Goal: Register for event/course

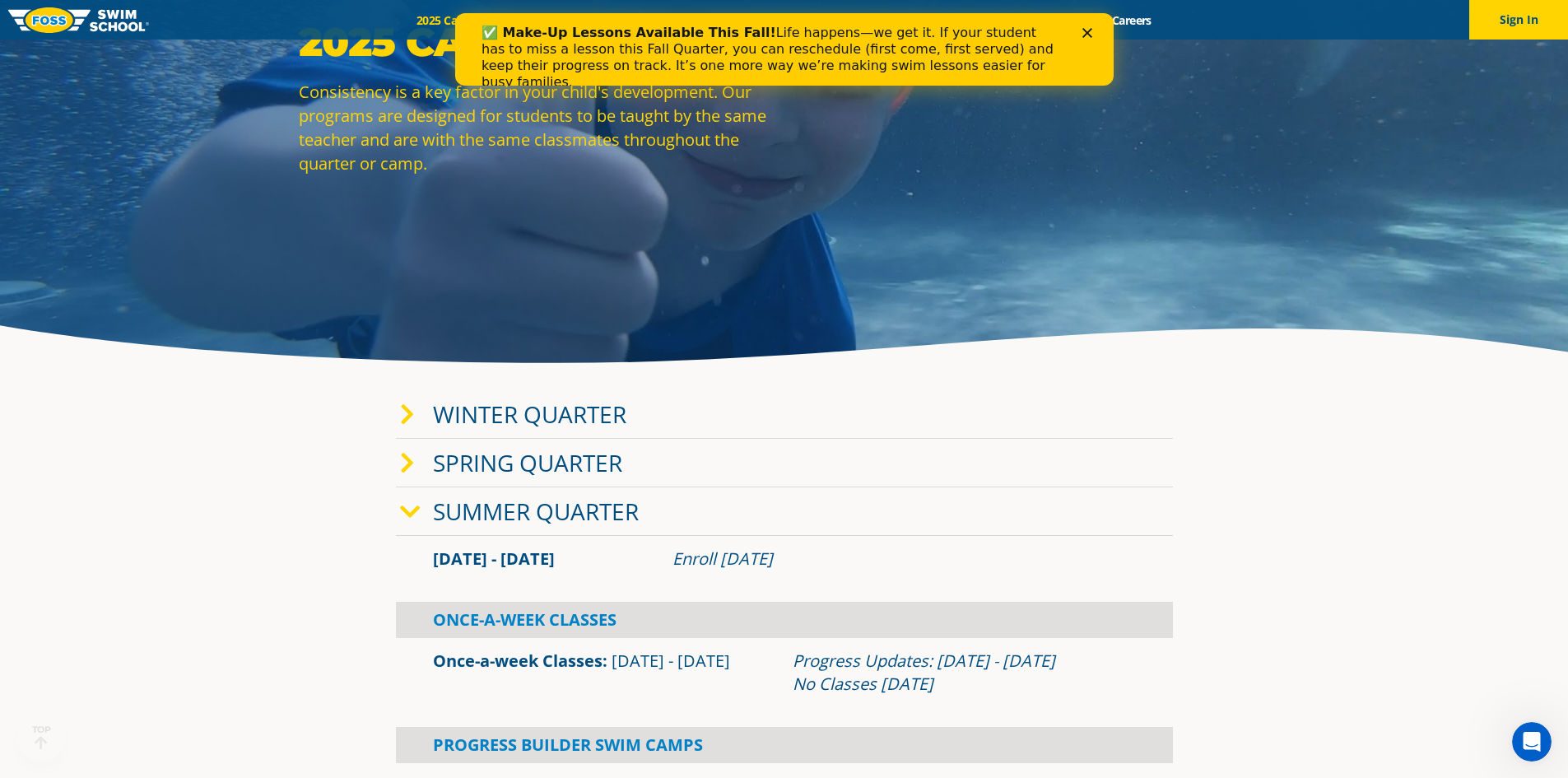
scroll to position [164, 0]
click at [548, 419] on link "Winter Quarter" at bounding box center [529, 414] width 193 height 32
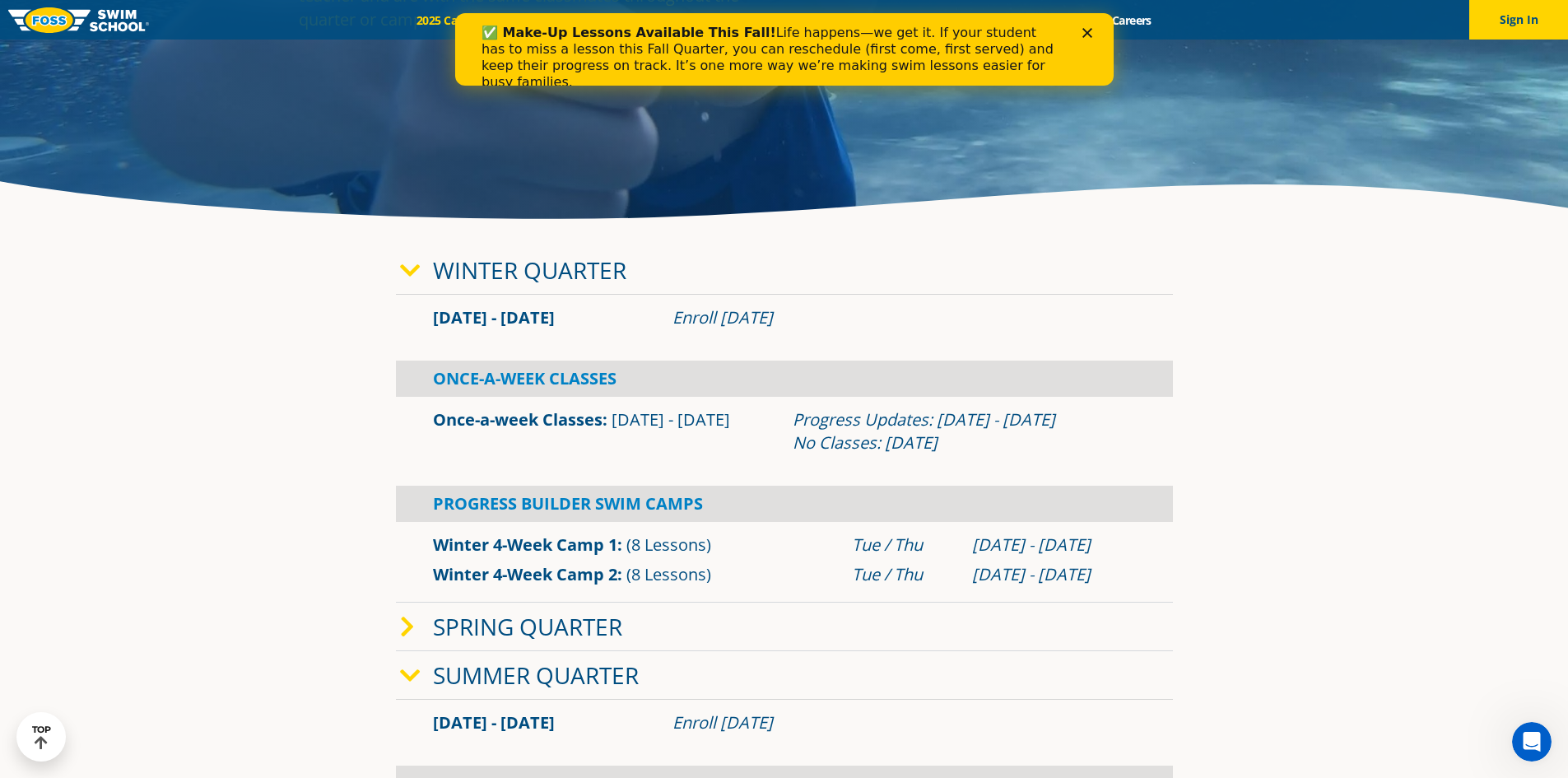
scroll to position [330, 0]
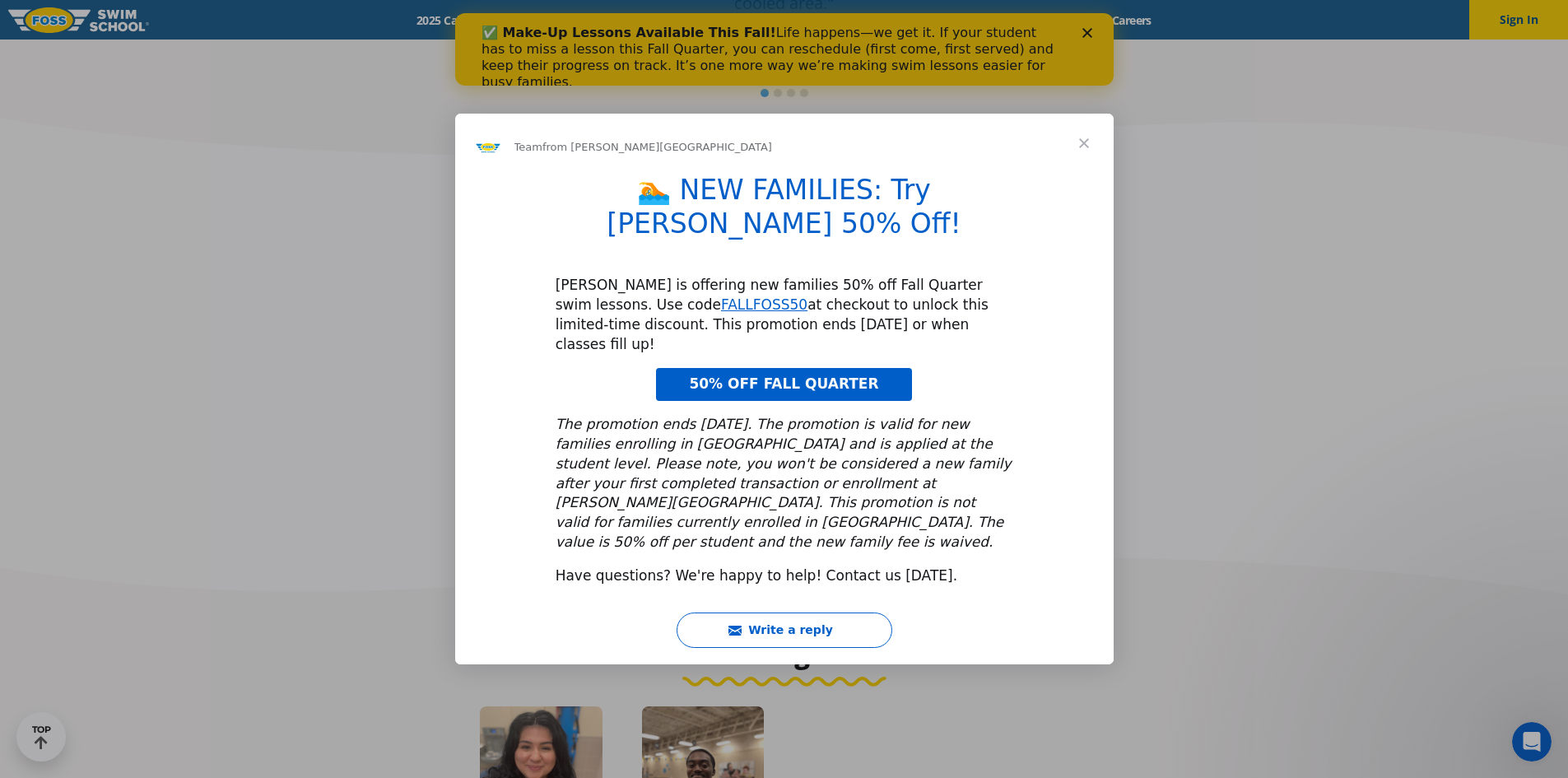
scroll to position [1564, 0]
click at [1086, 173] on span "Close" at bounding box center [1084, 144] width 59 height 59
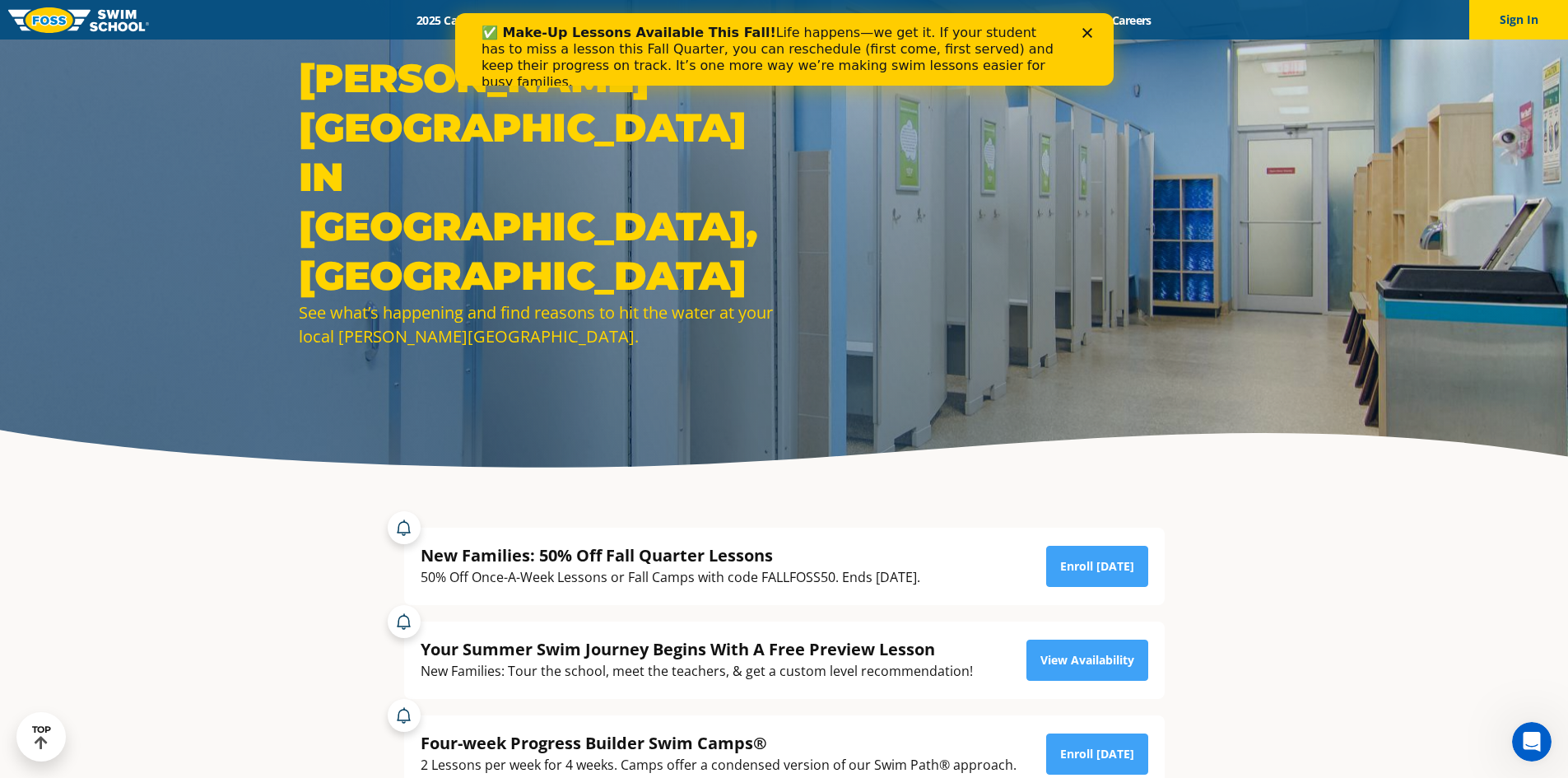
scroll to position [0, 0]
